Goal: Task Accomplishment & Management: Use online tool/utility

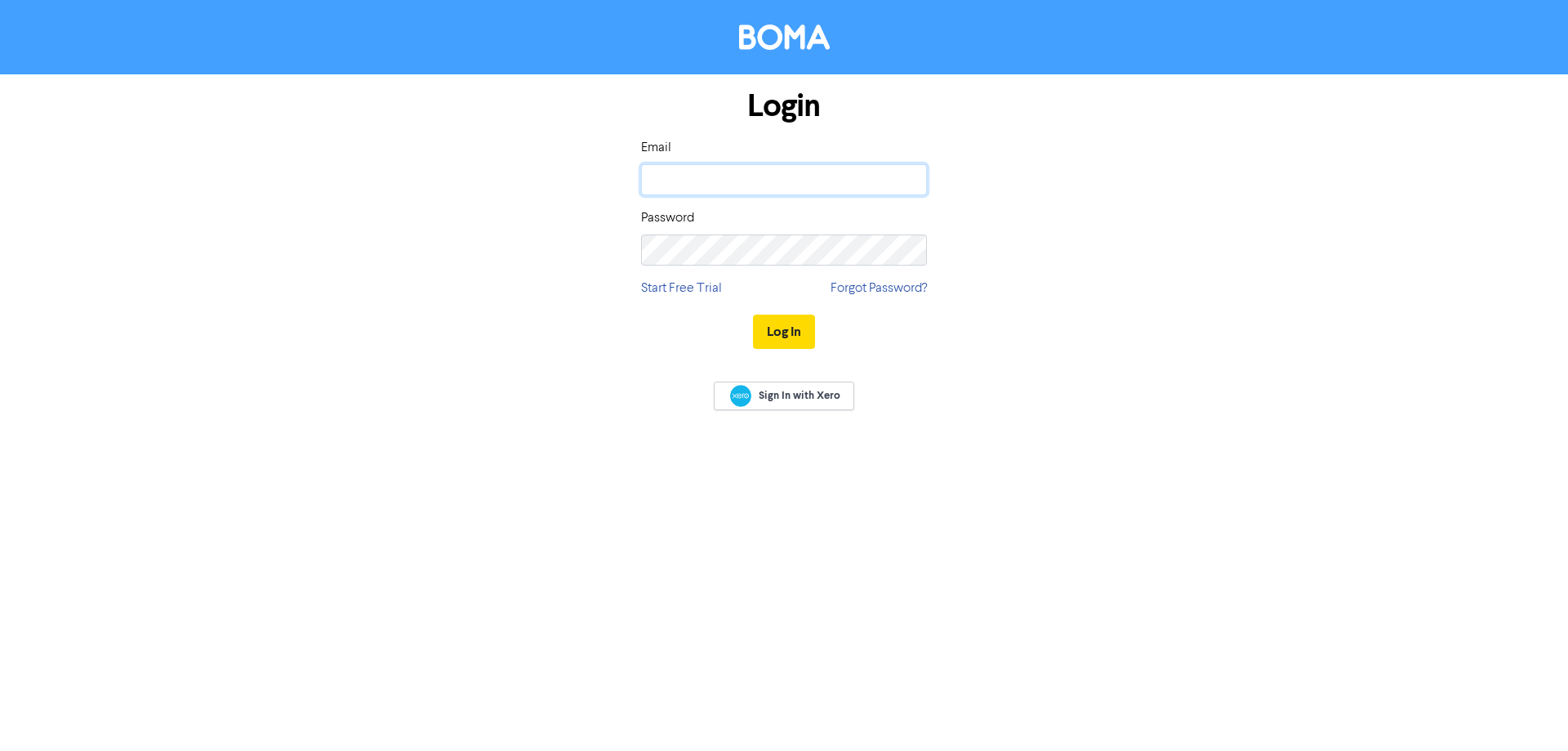
click at [714, 164] on input "email" at bounding box center [784, 180] width 286 height 31
type input "[EMAIL_ADDRESS][DOMAIN_NAME]"
click at [753, 315] on button "Log In" at bounding box center [784, 332] width 62 height 34
click at [686, 176] on input "email" at bounding box center [784, 180] width 286 height 31
type input "[EMAIL_ADDRESS][DOMAIN_NAME]"
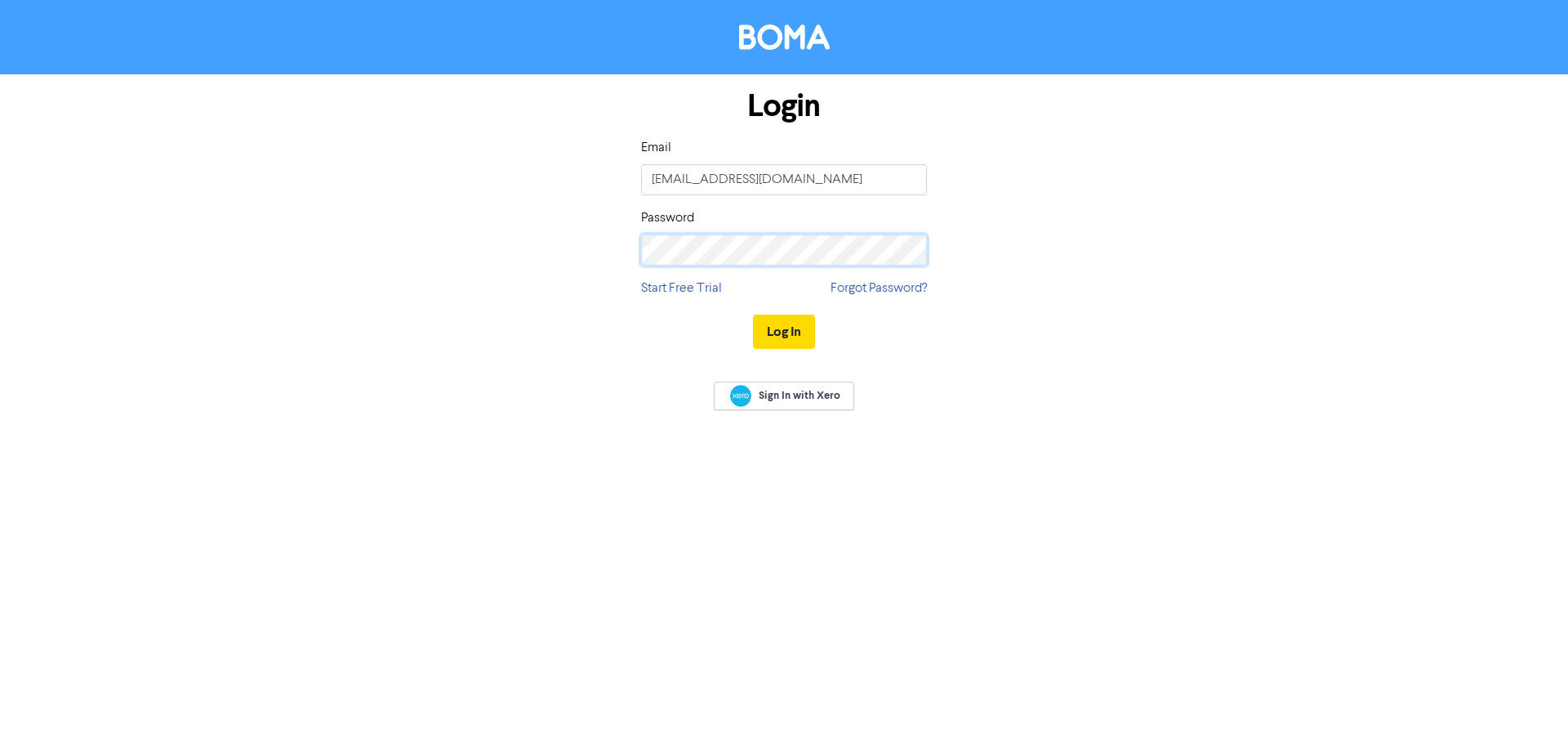
click at [753, 315] on button "Log In" at bounding box center [784, 332] width 62 height 34
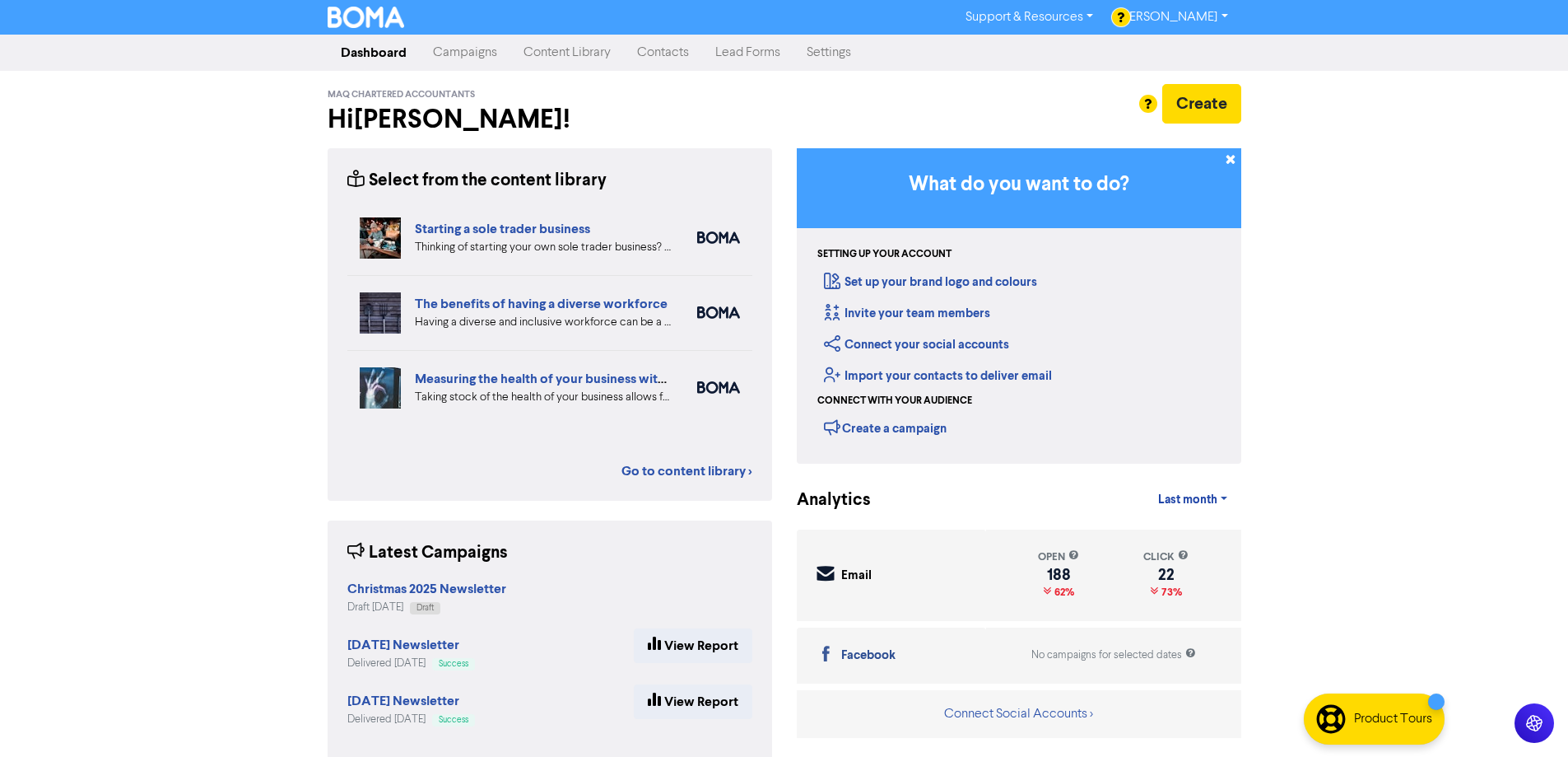
drag, startPoint x: 660, startPoint y: 57, endPoint x: 663, endPoint y: 65, distance: 8.5
click at [662, 56] on link "Contacts" at bounding box center [663, 53] width 78 height 33
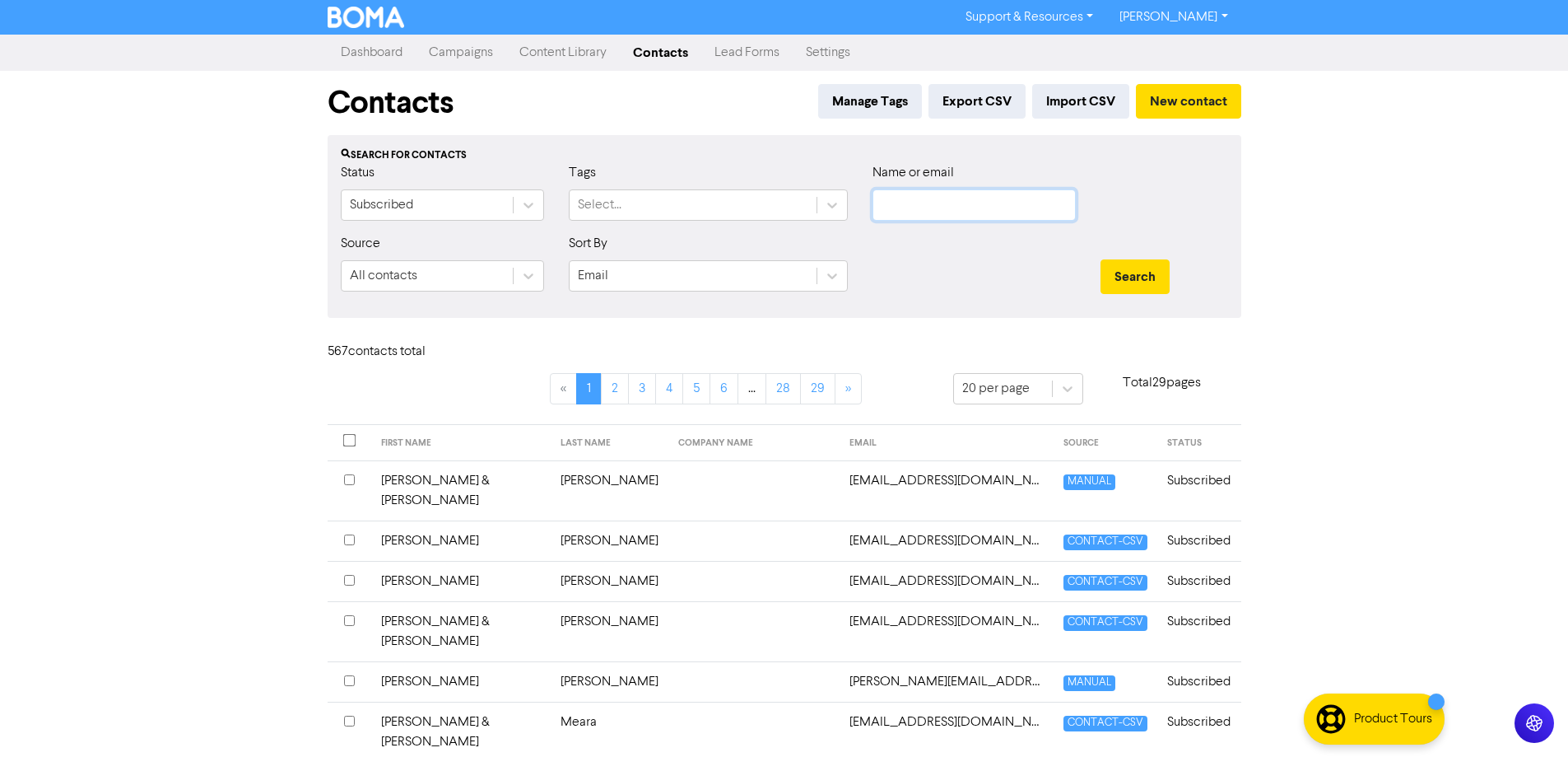
click at [886, 206] on input "text" at bounding box center [974, 205] width 203 height 31
click at [1100, 259] on button "Search" at bounding box center [1135, 277] width 69 height 35
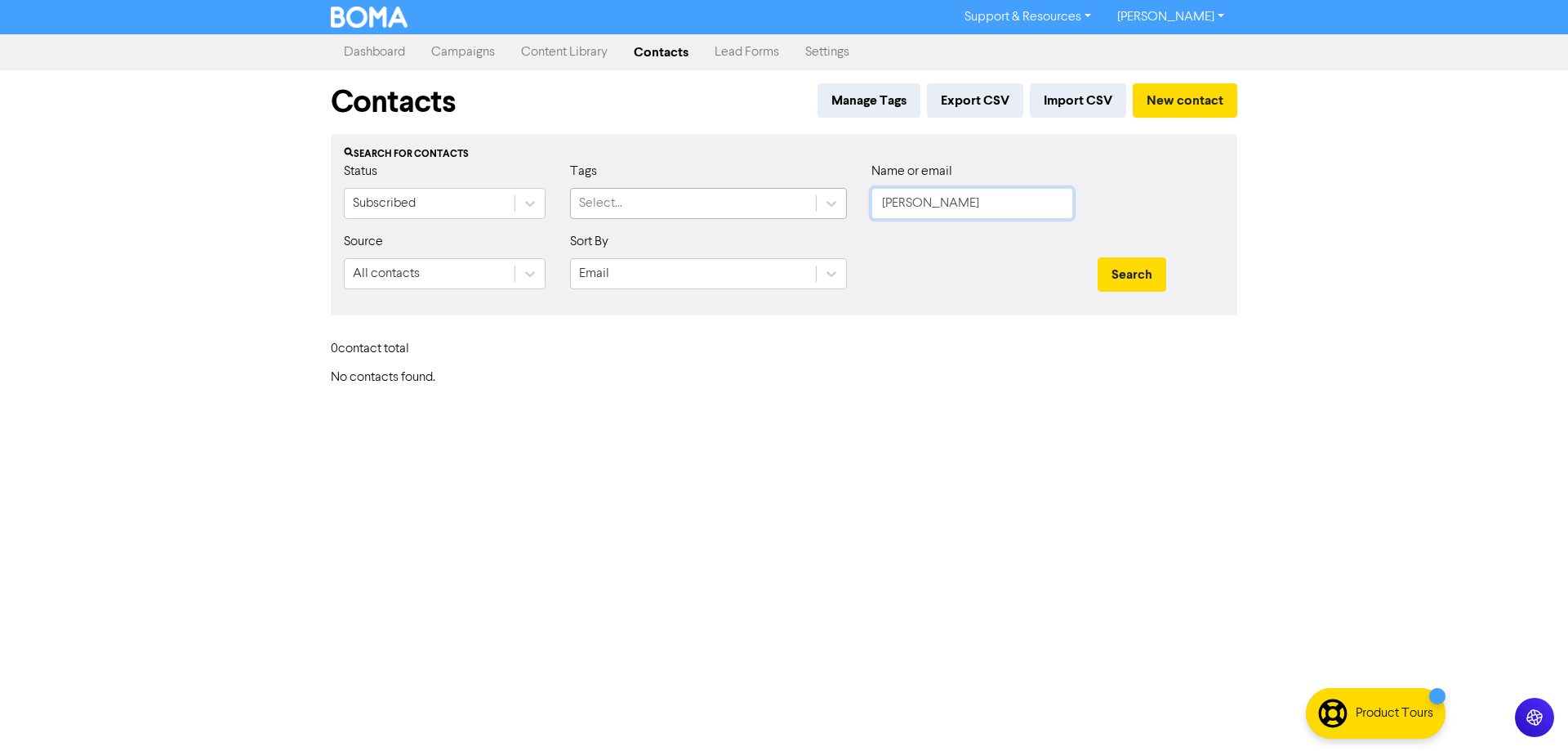
drag, startPoint x: 945, startPoint y: 209, endPoint x: 707, endPoint y: 197, distance: 238.3
click at [714, 197] on div "Status Subscribed Tags Select... Name or email [PERSON_NAME]" at bounding box center [784, 197] width 905 height 70
type input "steel"
click at [1097, 257] on button "Search" at bounding box center [1132, 275] width 69 height 34
